Goal: Task Accomplishment & Management: Use online tool/utility

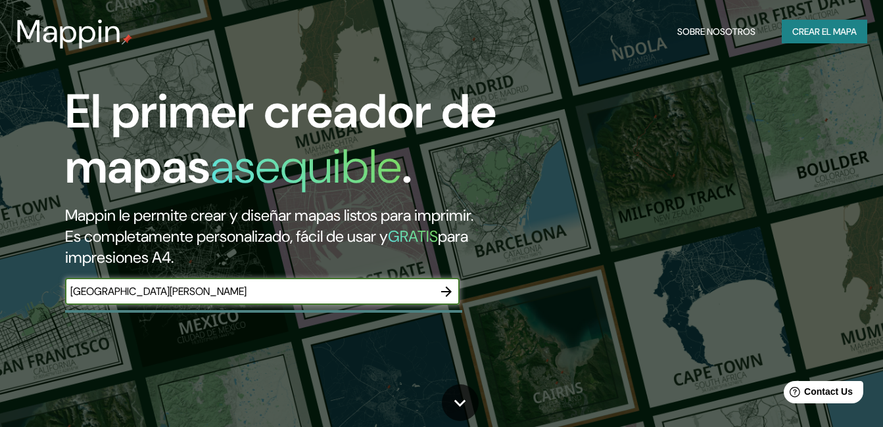
type input "[GEOGRAPHIC_DATA][PERSON_NAME]"
click at [452, 292] on icon "button" at bounding box center [446, 292] width 16 height 16
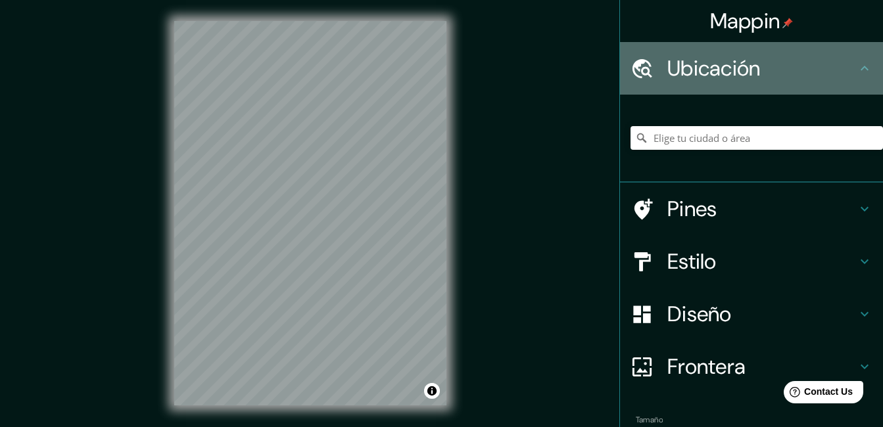
click at [835, 64] on h4 "Ubicación" at bounding box center [761, 68] width 189 height 26
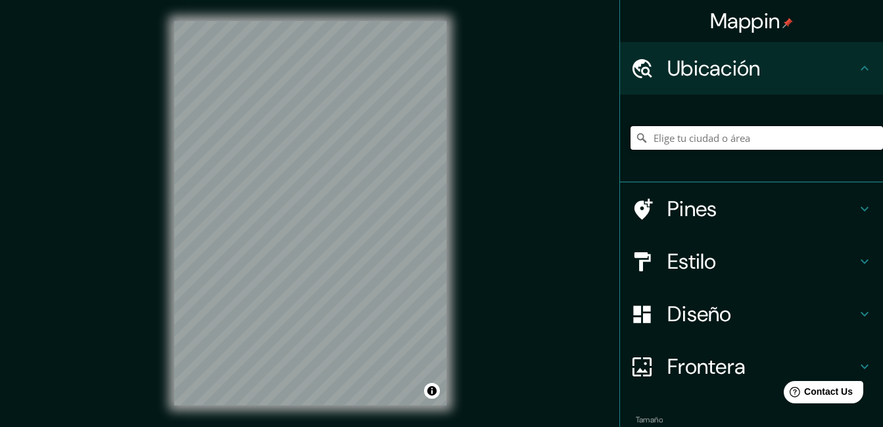
click at [710, 137] on input "Elige tu ciudad o área" at bounding box center [756, 138] width 252 height 24
click at [849, 139] on input "[GEOGRAPHIC_DATA], [GEOGRAPHIC_DATA], [GEOGRAPHIC_DATA]" at bounding box center [756, 138] width 252 height 24
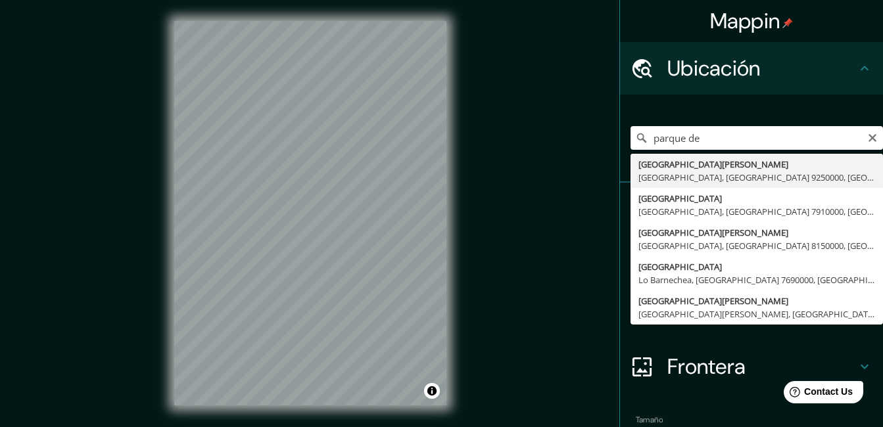
type input "[GEOGRAPHIC_DATA][PERSON_NAME][GEOGRAPHIC_DATA], [GEOGRAPHIC_DATA] 9250000, [GE…"
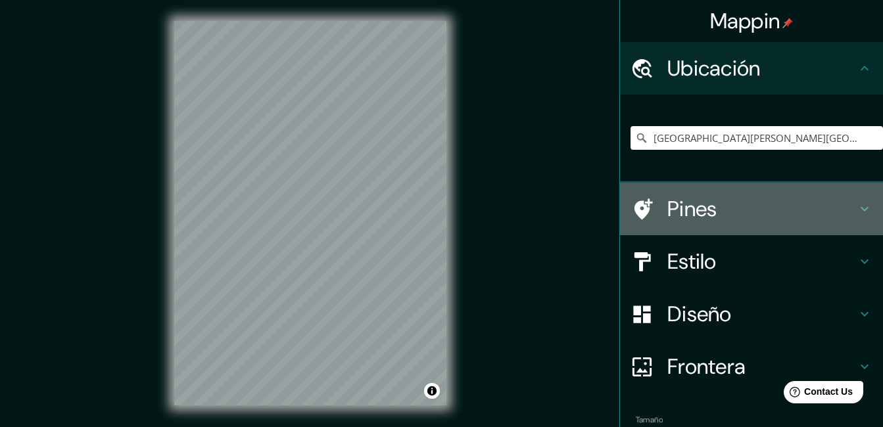
click at [766, 213] on h4 "Pines" at bounding box center [761, 209] width 189 height 26
